Goal: Task Accomplishment & Management: Manage account settings

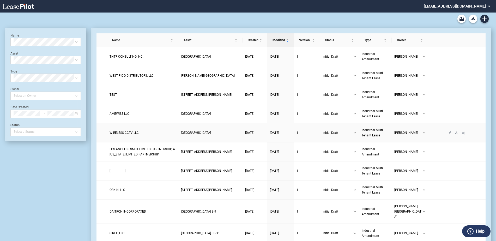
click at [123, 130] on link "WIRELESS CCTV LLC" at bounding box center [143, 132] width 66 height 5
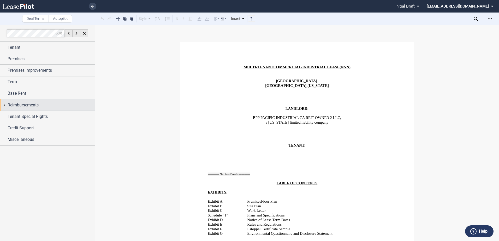
click at [36, 106] on span "Reimbursements" at bounding box center [23, 105] width 31 height 6
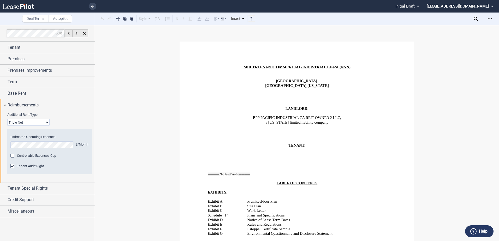
click at [22, 157] on span "Controllable Expenses Cap" at bounding box center [36, 156] width 39 height 4
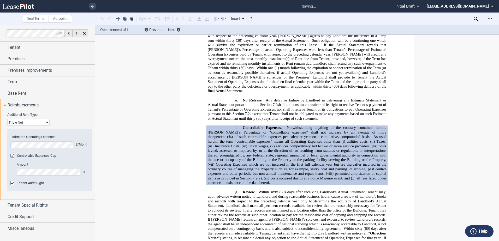
scroll to position [2295, 0]
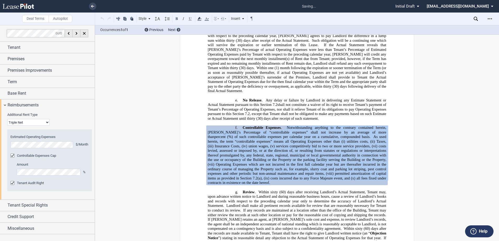
drag, startPoint x: 236, startPoint y: 141, endPoint x: 286, endPoint y: 90, distance: 71.8
click at [286, 125] on p "f. Controllable Expenses . Notwithstanding anything to the contrary contained h…" at bounding box center [297, 155] width 178 height 60
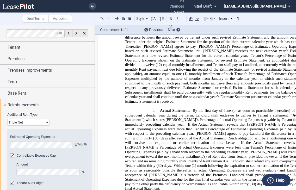
scroll to position [2268, 0]
